Goal: Information Seeking & Learning: Learn about a topic

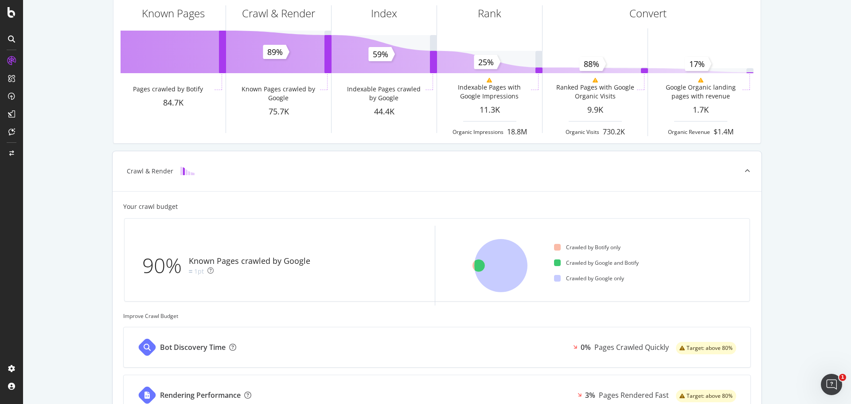
scroll to position [133, 0]
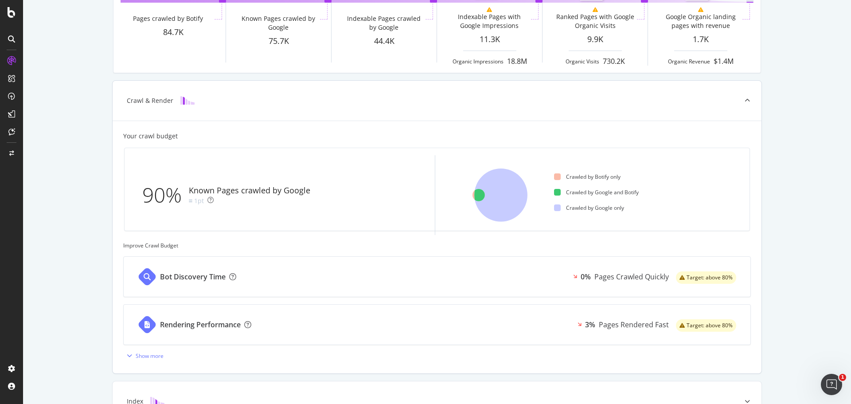
drag, startPoint x: 160, startPoint y: 197, endPoint x: 164, endPoint y: 110, distance: 87.4
click at [160, 195] on div "90%" at bounding box center [165, 194] width 47 height 29
click at [596, 277] on div "Pages Crawled Quickly" at bounding box center [631, 277] width 74 height 10
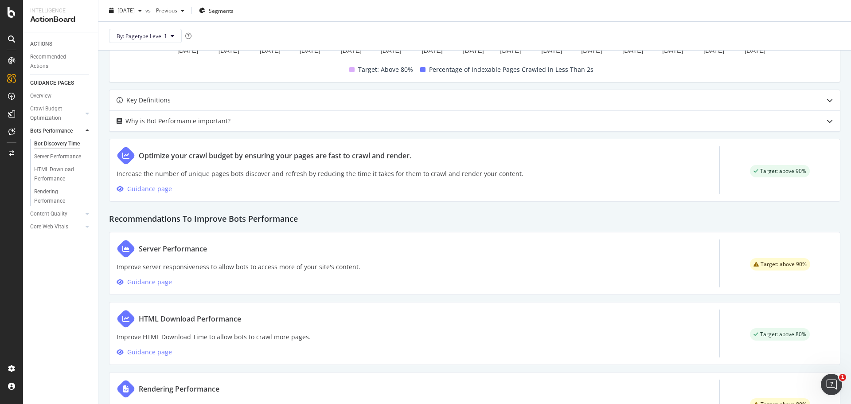
scroll to position [399, 0]
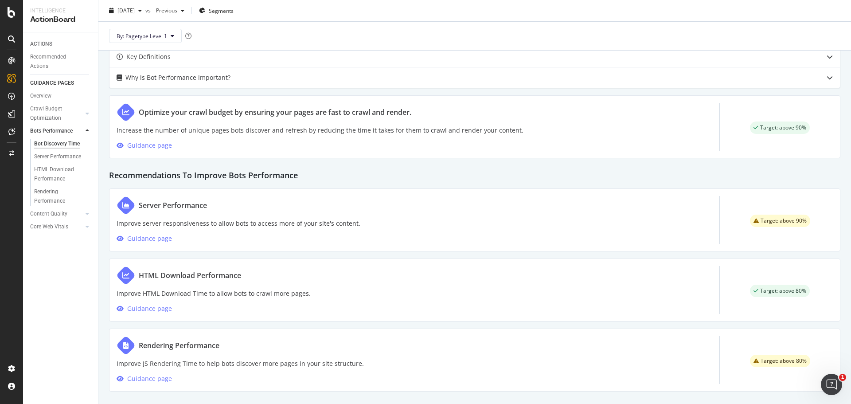
click at [201, 111] on div "Optimize your crawl budget by ensuring your pages are fast to crawl and render." at bounding box center [275, 112] width 272 height 11
click at [125, 112] on icon at bounding box center [125, 112] width 7 height 7
drag, startPoint x: 240, startPoint y: 112, endPoint x: 251, endPoint y: 113, distance: 10.8
click at [242, 112] on div "Optimize your crawl budget by ensuring your pages are fast to crawl and render." at bounding box center [275, 112] width 272 height 11
click at [781, 125] on span "Target: above 90%" at bounding box center [783, 127] width 46 height 5
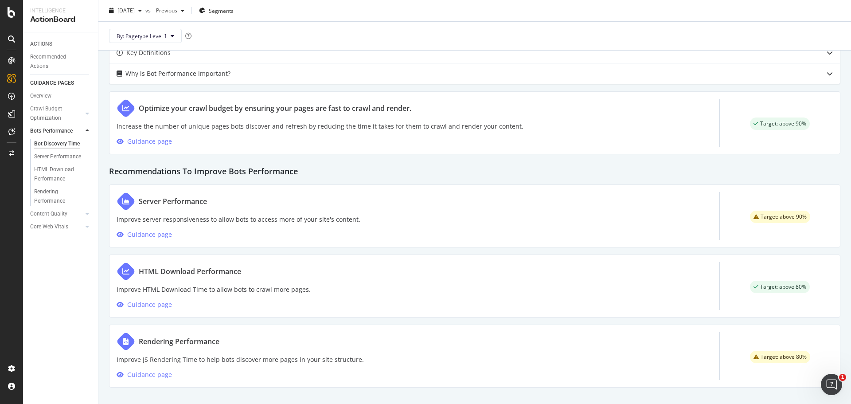
scroll to position [404, 0]
click at [202, 339] on div "Rendering Performance" at bounding box center [179, 339] width 81 height 11
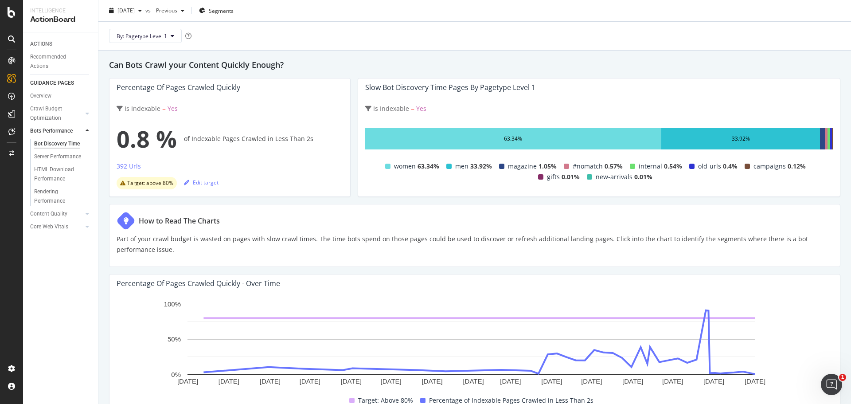
scroll to position [0, 0]
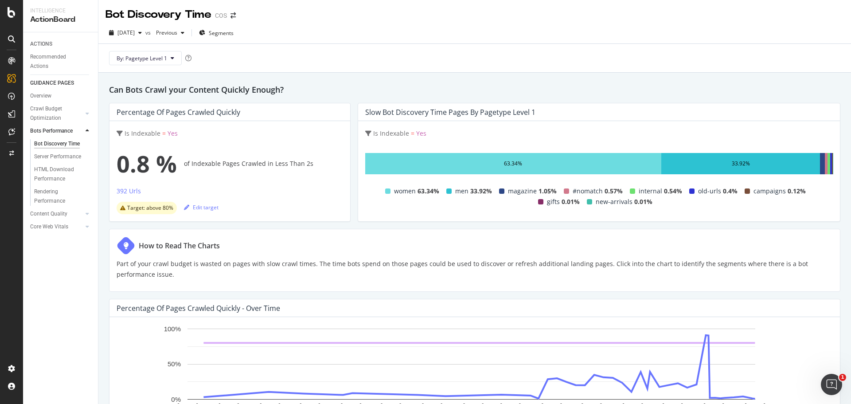
click at [64, 270] on div "ACTIONS Recommended Actions GUIDANCE PAGES Overview Crawl Budget Optimization L…" at bounding box center [60, 217] width 75 height 371
drag, startPoint x: 70, startPoint y: 156, endPoint x: 94, endPoint y: 150, distance: 25.3
click at [70, 156] on div "Server Performance" at bounding box center [57, 156] width 47 height 9
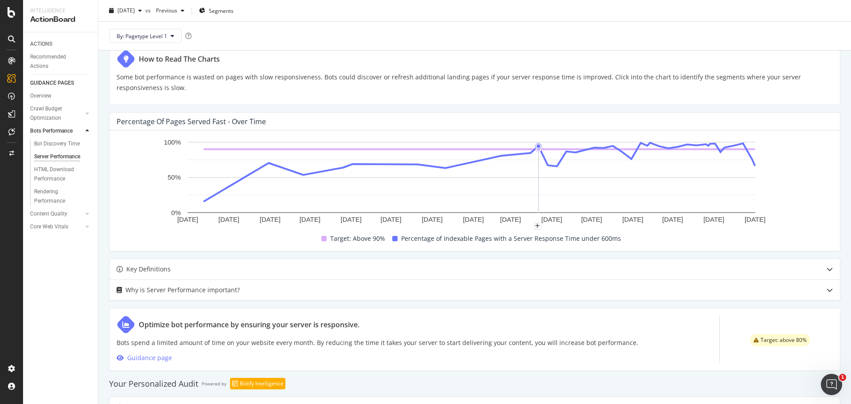
scroll to position [86, 0]
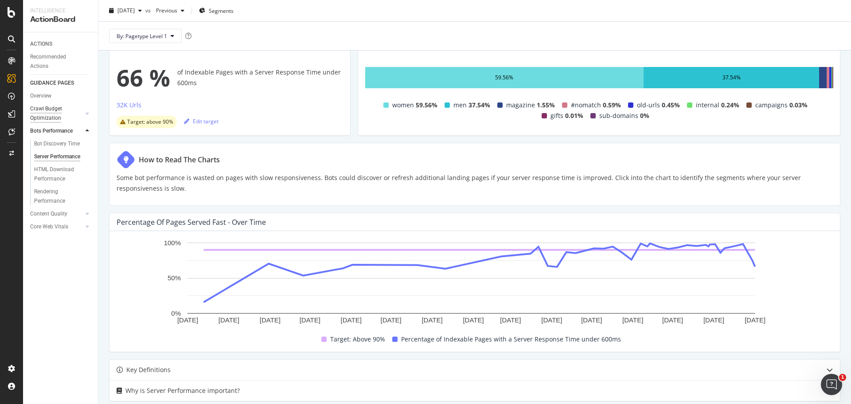
drag, startPoint x: 60, startPoint y: 107, endPoint x: 66, endPoint y: 110, distance: 6.9
click at [60, 107] on div "Crawl Budget Optimization" at bounding box center [53, 113] width 47 height 19
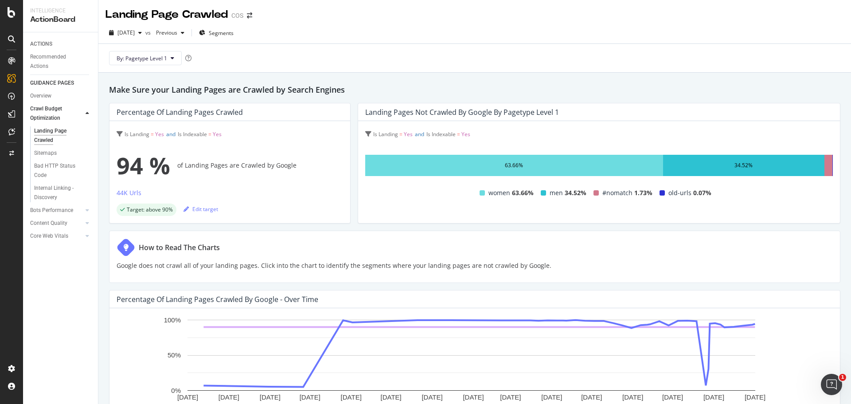
click at [84, 114] on div at bounding box center [87, 113] width 9 height 9
click at [48, 41] on div "ACTIONS" at bounding box center [41, 43] width 22 height 9
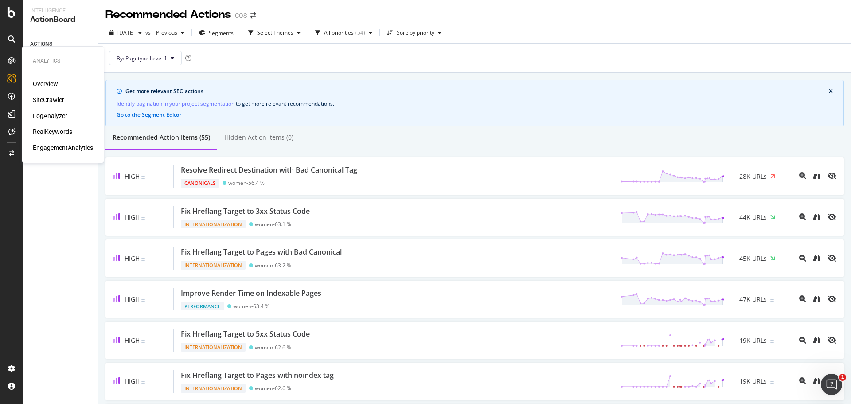
click at [55, 112] on div "LogAnalyzer" at bounding box center [50, 115] width 35 height 9
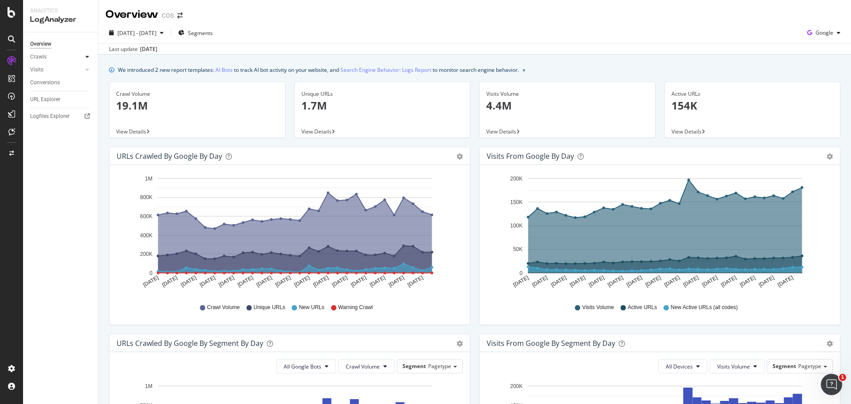
click at [87, 56] on icon at bounding box center [88, 56] width 4 height 5
click at [86, 54] on icon at bounding box center [88, 56] width 4 height 5
click at [52, 71] on link "Visits" at bounding box center [56, 69] width 53 height 9
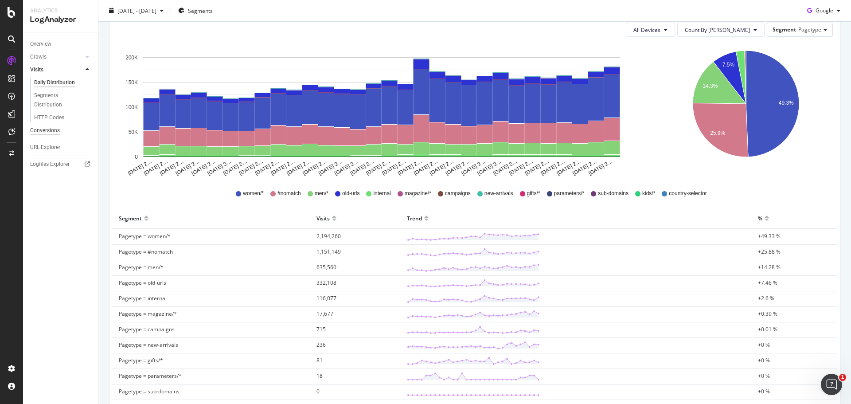
scroll to position [44, 0]
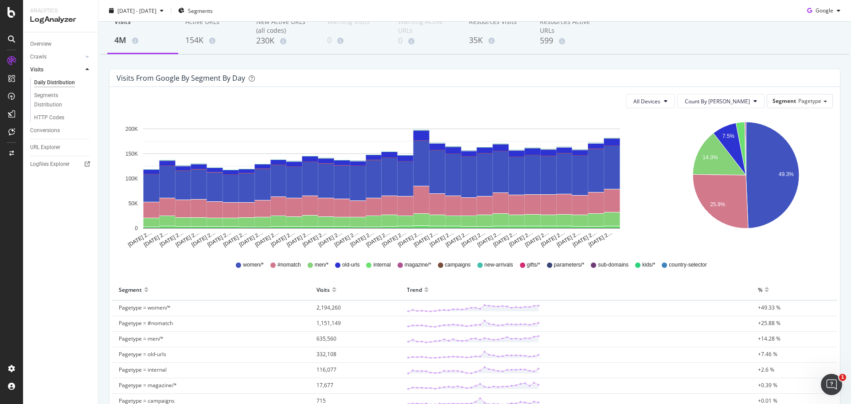
click at [84, 66] on div at bounding box center [87, 69] width 9 height 9
click at [39, 54] on div "Crawls" at bounding box center [38, 56] width 16 height 9
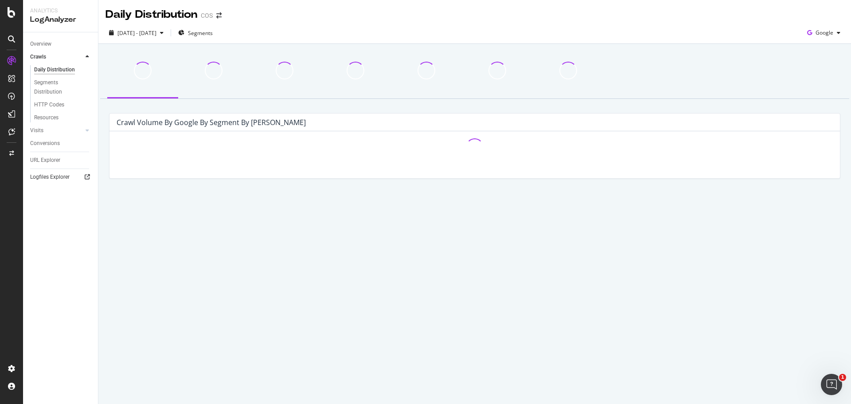
click at [70, 175] on link "Logfiles Explorer" at bounding box center [61, 176] width 62 height 9
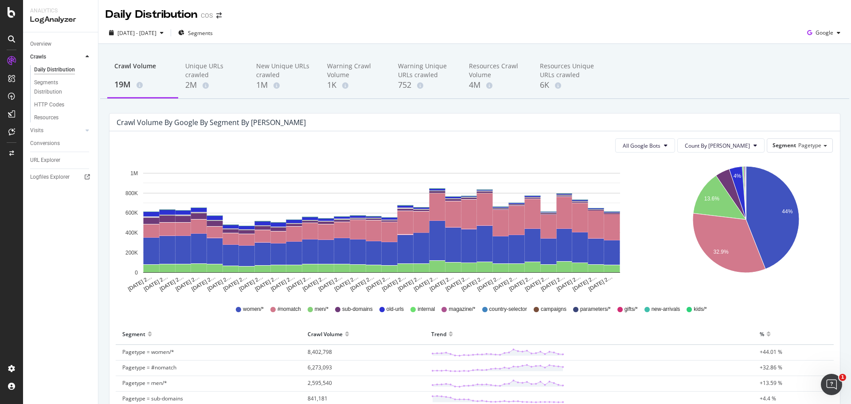
click at [84, 55] on div at bounding box center [87, 56] width 9 height 9
click at [60, 97] on div "SiteCrawler" at bounding box center [48, 99] width 31 height 9
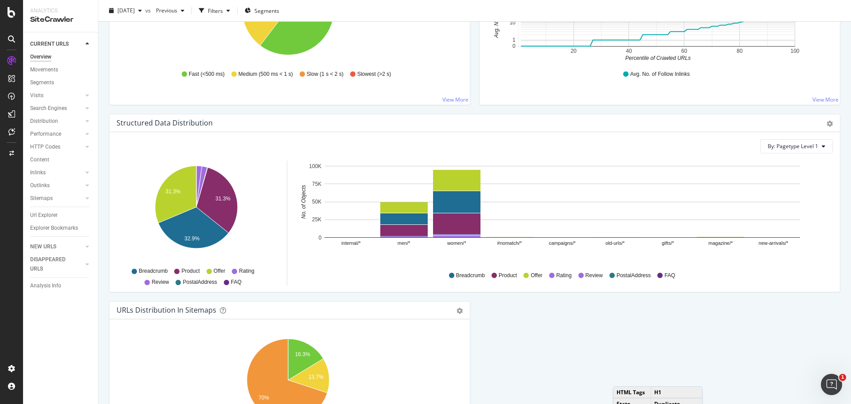
scroll to position [660, 0]
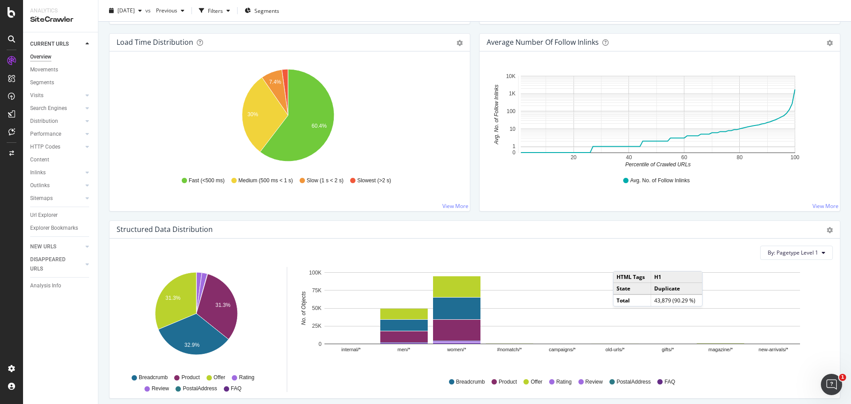
click at [88, 48] on div at bounding box center [87, 43] width 9 height 9
